Goal: Task Accomplishment & Management: Use online tool/utility

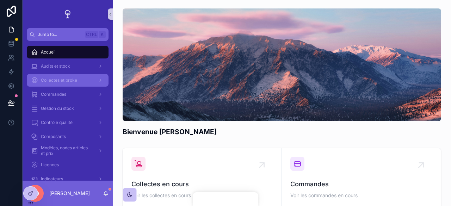
click at [64, 81] on span "Collectes et broke" at bounding box center [59, 80] width 36 height 6
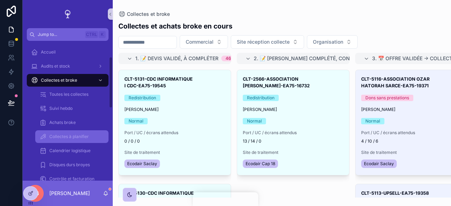
click at [71, 134] on span "Collectes à planifier" at bounding box center [68, 137] width 39 height 6
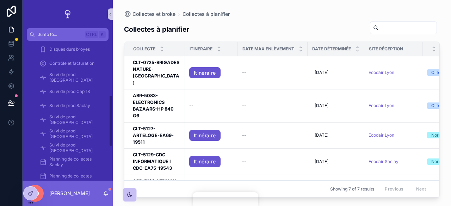
scroll to position [147, 0]
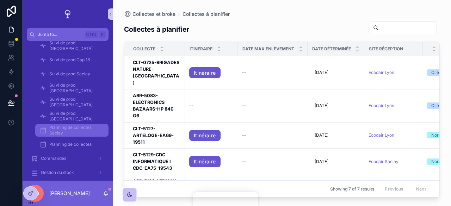
click at [72, 133] on span "Planning de collectes Saclay" at bounding box center [75, 130] width 52 height 11
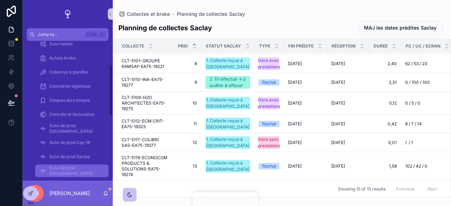
scroll to position [55, 0]
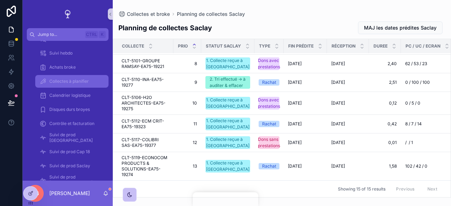
click at [70, 83] on span "Collectes à planifier" at bounding box center [68, 81] width 39 height 6
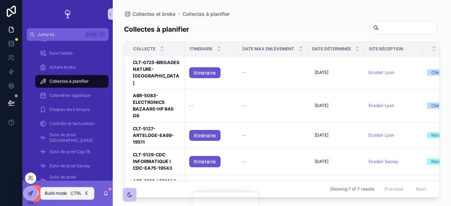
click at [30, 188] on div at bounding box center [31, 193] width 14 height 13
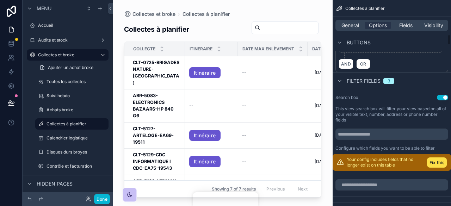
scroll to position [692, 0]
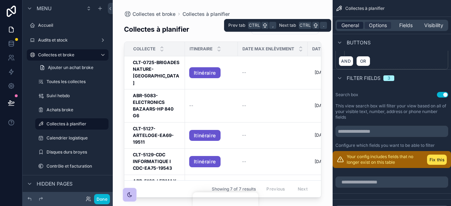
click at [350, 24] on span "General" at bounding box center [350, 25] width 18 height 7
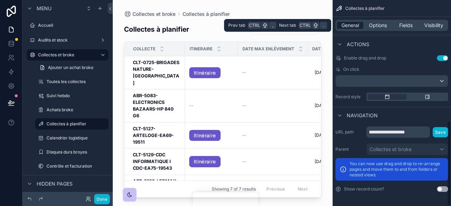
scroll to position [295, 0]
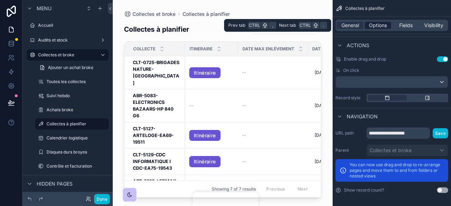
click at [377, 26] on span "Options" at bounding box center [378, 25] width 18 height 7
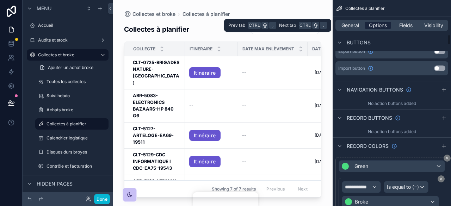
scroll to position [692, 0]
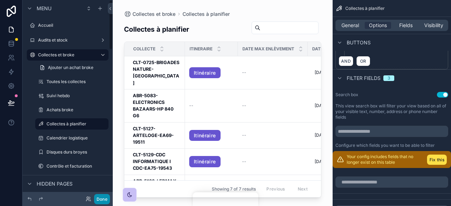
click at [101, 197] on button "Done" at bounding box center [102, 199] width 16 height 10
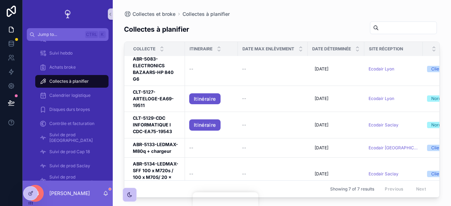
scroll to position [0, 0]
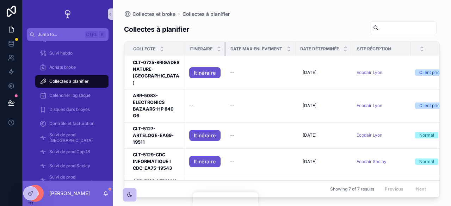
drag, startPoint x: 237, startPoint y: 50, endPoint x: 223, endPoint y: 55, distance: 14.5
click at [223, 55] on th "Itineraire" at bounding box center [205, 49] width 41 height 14
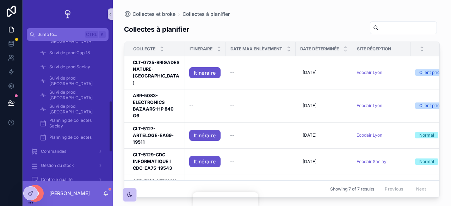
scroll to position [171, 0]
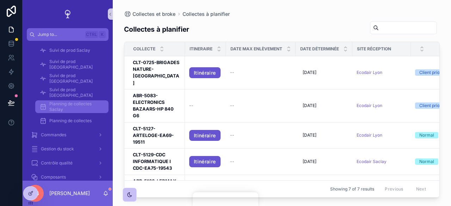
click at [80, 105] on span "Planning de collectes Saclay" at bounding box center [75, 106] width 52 height 11
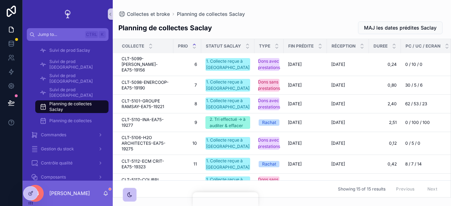
scroll to position [209, 0]
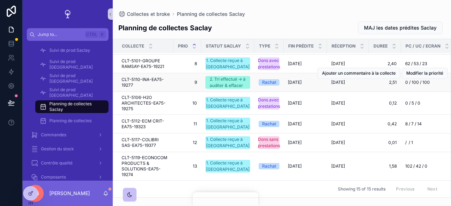
click at [144, 73] on td "CLT-5110-INA-EA75-19277 CLT-5110-INA-EA75-19277" at bounding box center [143, 82] width 60 height 19
click at [142, 77] on span "CLT-5110-INA-EA75-19277" at bounding box center [145, 82] width 48 height 11
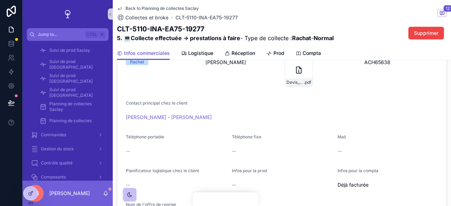
scroll to position [132, 0]
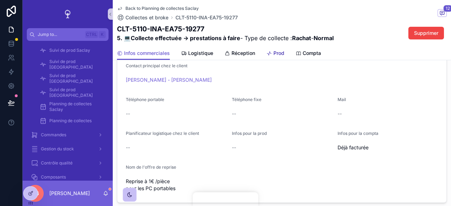
click at [279, 52] on span "Prod" at bounding box center [278, 53] width 11 height 7
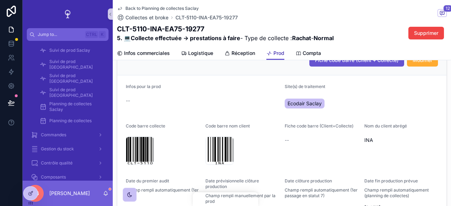
scroll to position [167, 0]
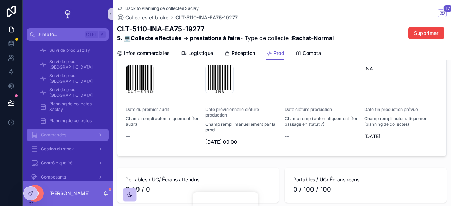
click at [74, 138] on div "Commandes" at bounding box center [67, 134] width 73 height 11
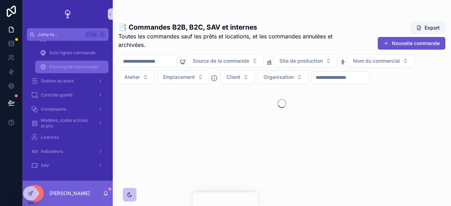
click at [80, 64] on span "Planning de commandes" at bounding box center [73, 67] width 49 height 6
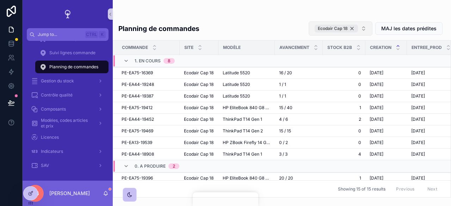
click at [353, 29] on div "Ecodair Cap 18" at bounding box center [335, 29] width 43 height 8
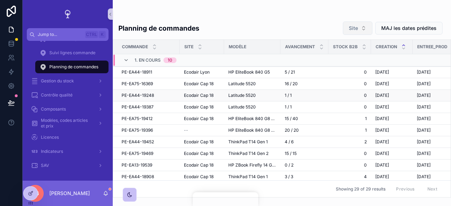
scroll to position [18, 0]
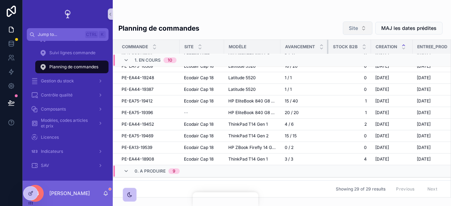
drag, startPoint x: 326, startPoint y: 48, endPoint x: 315, endPoint y: 47, distance: 11.3
click at [315, 47] on th "Avancement" at bounding box center [304, 47] width 48 height 14
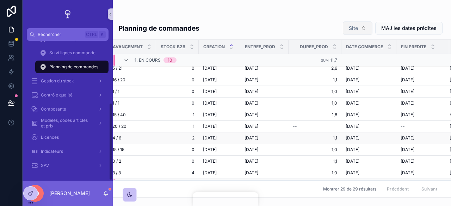
scroll to position [4, 0]
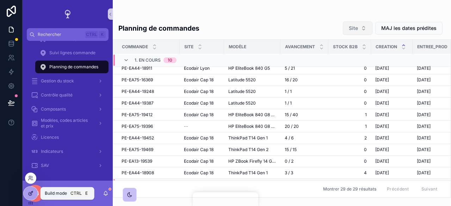
click at [30, 192] on icon at bounding box center [31, 193] width 6 height 6
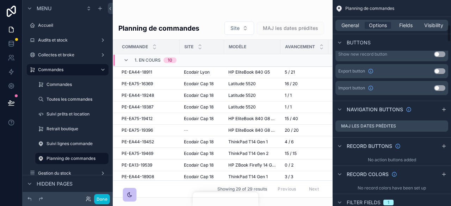
scroll to position [276, 0]
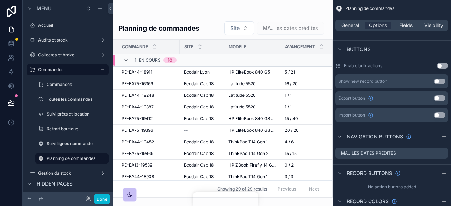
click at [439, 96] on button "Use setting" at bounding box center [439, 98] width 11 height 6
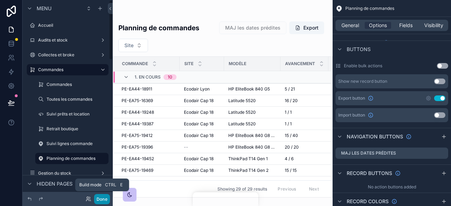
click at [98, 202] on button "Done" at bounding box center [102, 199] width 16 height 10
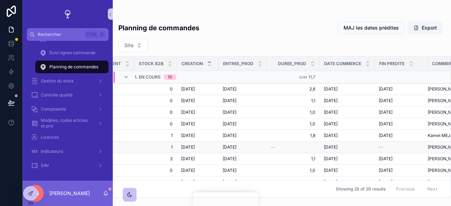
scroll to position [0, 234]
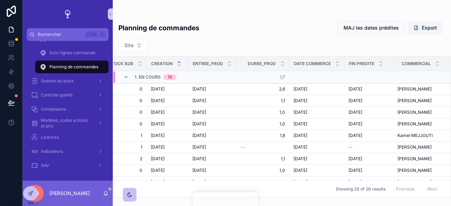
click at [427, 32] on button "Export" at bounding box center [424, 27] width 35 height 13
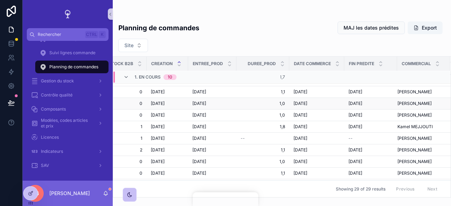
scroll to position [0, 223]
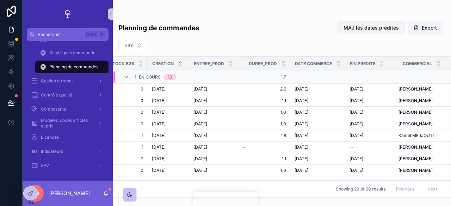
click at [364, 30] on span "MAJ les dates prédites" at bounding box center [370, 27] width 55 height 7
click at [137, 45] on button "Site" at bounding box center [133, 45] width 30 height 13
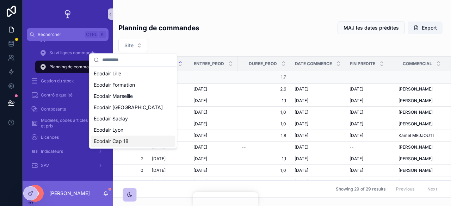
click at [123, 140] on span "Ecodair Cap 18" at bounding box center [111, 141] width 35 height 7
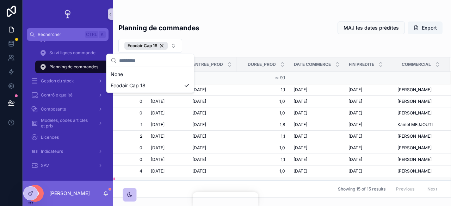
click at [269, 31] on div "Planning de commandes MAJ les dates prédites Export" at bounding box center [281, 27] width 327 height 13
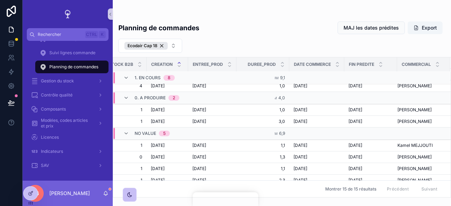
scroll to position [131, 220]
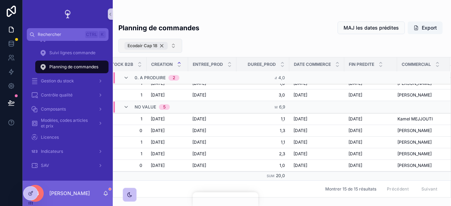
click at [159, 44] on div "Ecodair Cap 18" at bounding box center [145, 46] width 43 height 8
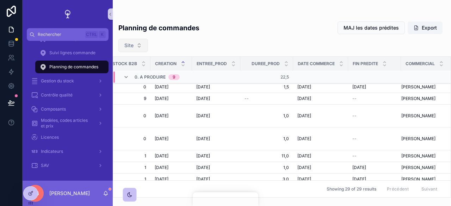
scroll to position [125, 220]
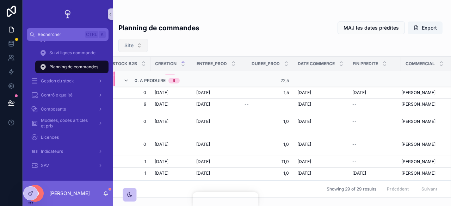
click at [159, 44] on div "Site" at bounding box center [282, 45] width 338 height 13
click at [132, 46] on span "Site" at bounding box center [128, 45] width 9 height 7
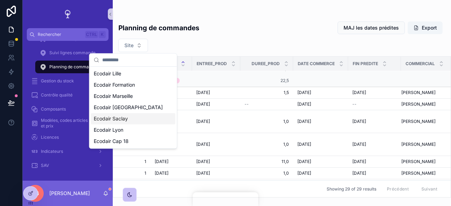
click at [118, 117] on span "Ecodair Saclay" at bounding box center [111, 118] width 34 height 7
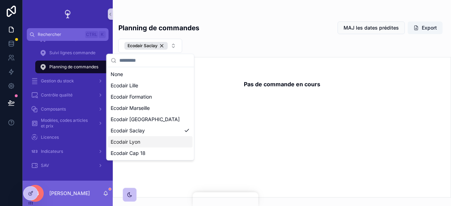
click at [141, 142] on div "Ecodair Lyon" at bounding box center [150, 141] width 84 height 11
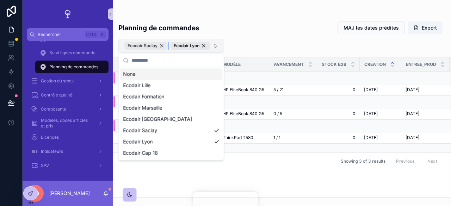
click at [163, 45] on div "Ecodair Saclay" at bounding box center [145, 46] width 43 height 8
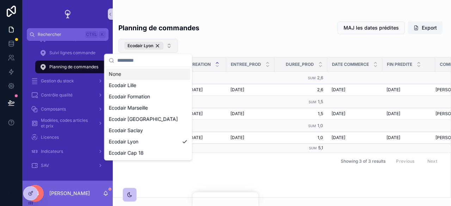
scroll to position [0, 185]
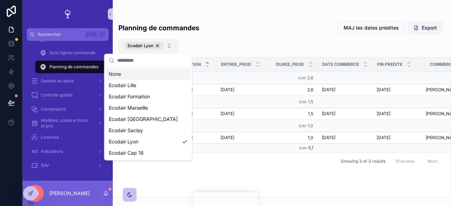
click at [298, 166] on div "Showing 3 of 3 results Previous Next" at bounding box center [281, 160] width 337 height 17
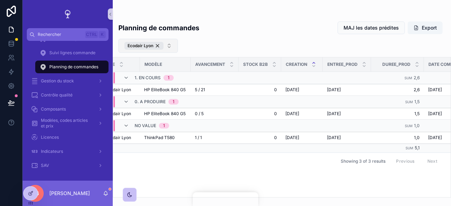
scroll to position [0, 0]
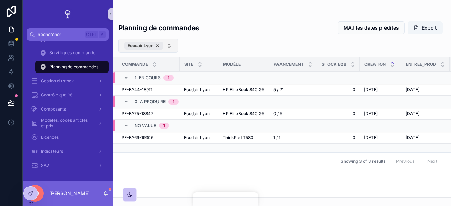
click at [158, 44] on div "Ecodair Lyon" at bounding box center [143, 46] width 39 height 8
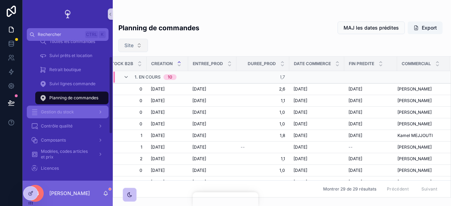
scroll to position [20, 0]
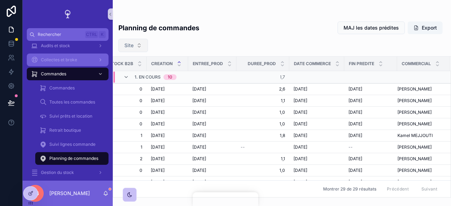
click at [74, 60] on span "Collectes et broke" at bounding box center [59, 60] width 36 height 6
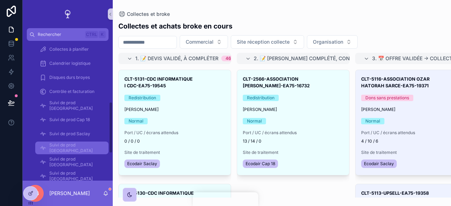
scroll to position [169, 0]
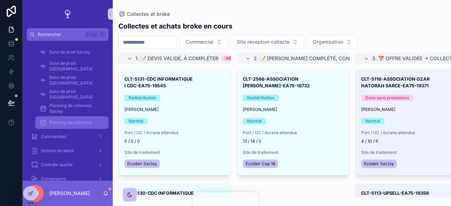
click at [75, 119] on div "Planning de collectes" at bounding box center [71, 122] width 65 height 11
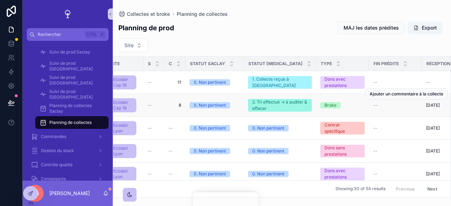
scroll to position [0, 63]
